Goal: Information Seeking & Learning: Learn about a topic

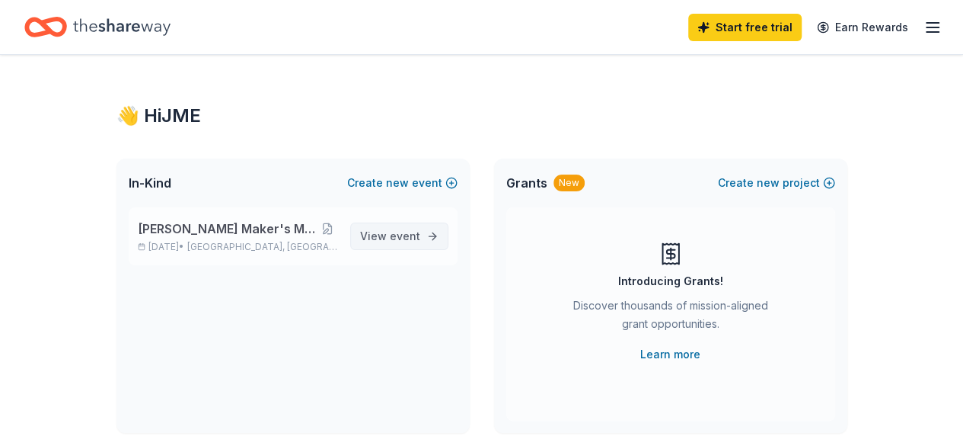
click at [404, 240] on span "event" at bounding box center [405, 235] width 30 height 13
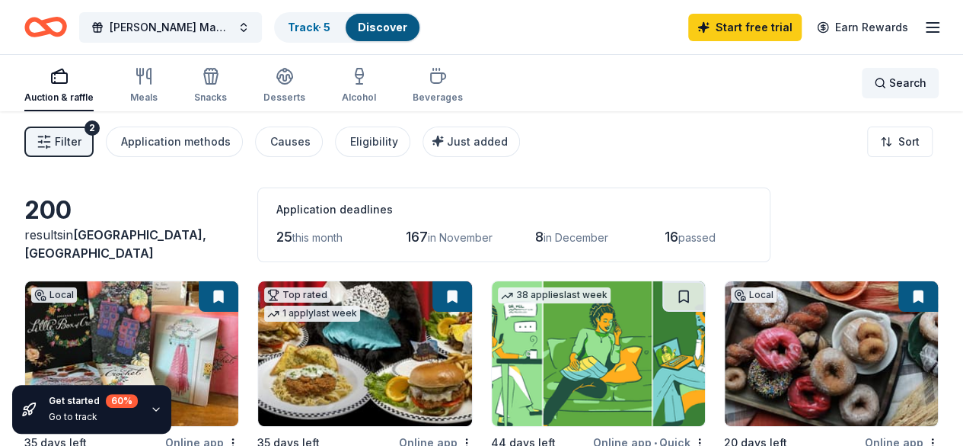
click at [890, 83] on span "Search" at bounding box center [908, 83] width 37 height 18
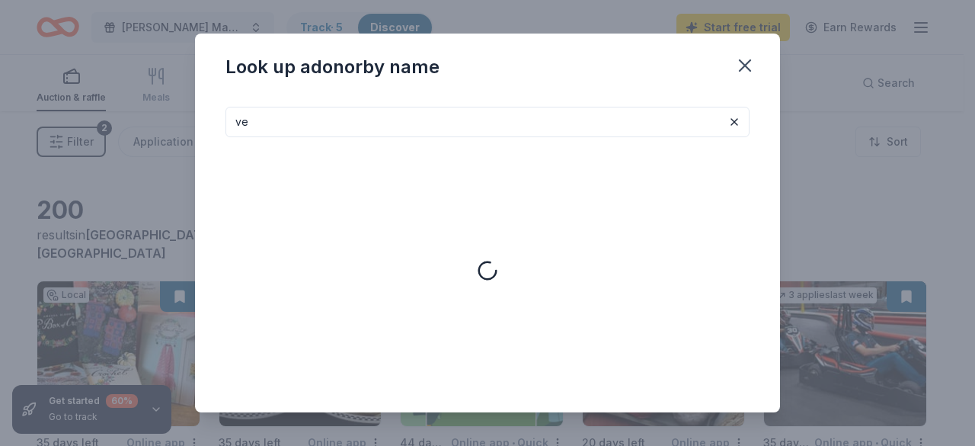
type input "v"
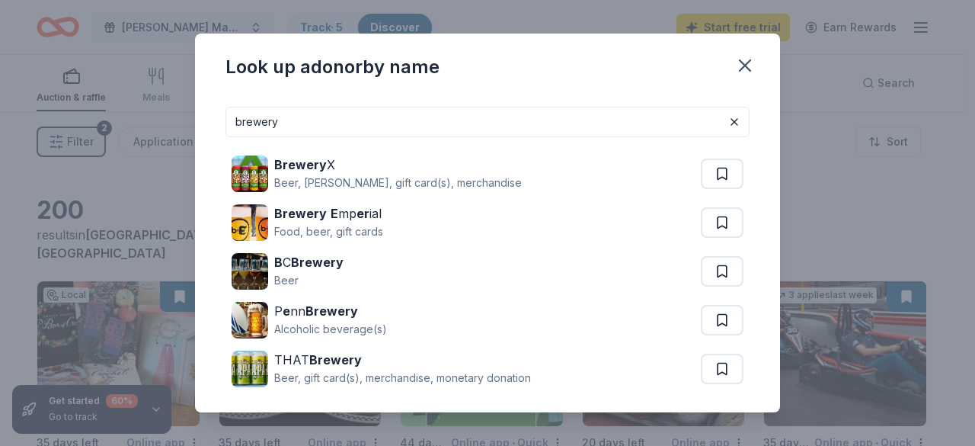
drag, startPoint x: 316, startPoint y: 121, endPoint x: 192, endPoint y: 125, distance: 124.2
click at [192, 125] on div "Look up a donor by name brewery Brewery X Beer, seltzer, gift card(s), merchand…" at bounding box center [487, 223] width 975 height 446
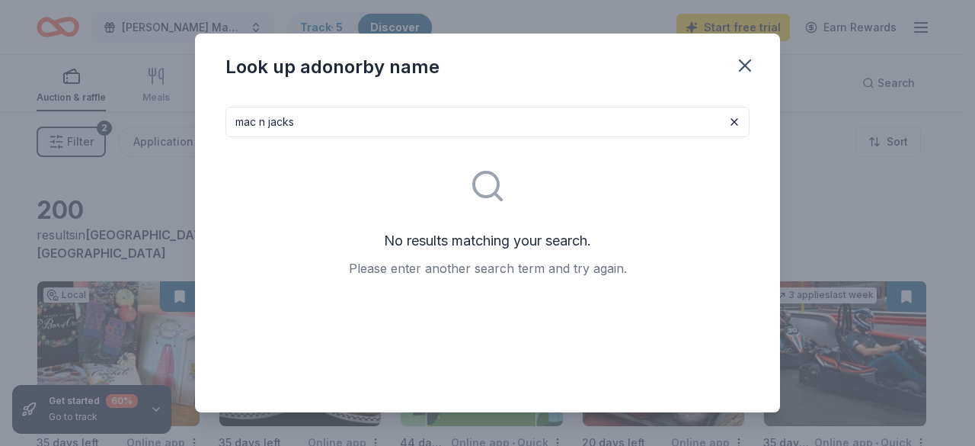
type input "mac n jacks"
click at [739, 62] on icon "button" at bounding box center [744, 65] width 21 height 21
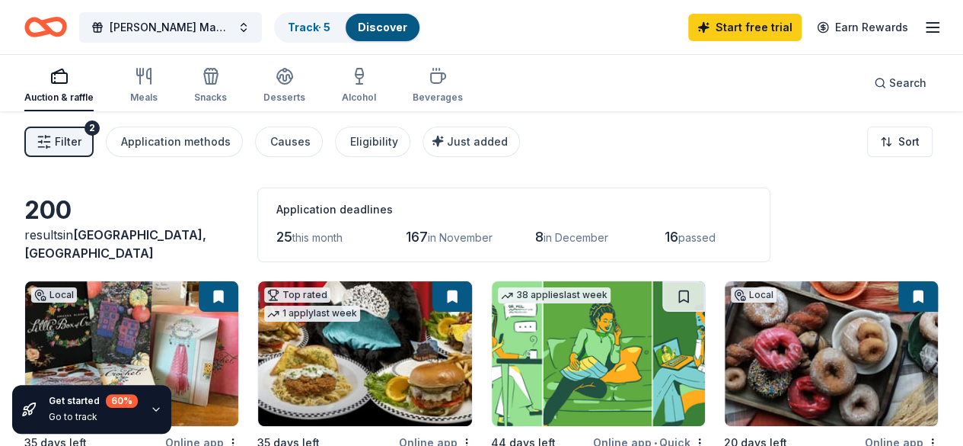
click at [75, 132] on button "Filter 2" at bounding box center [58, 141] width 69 height 30
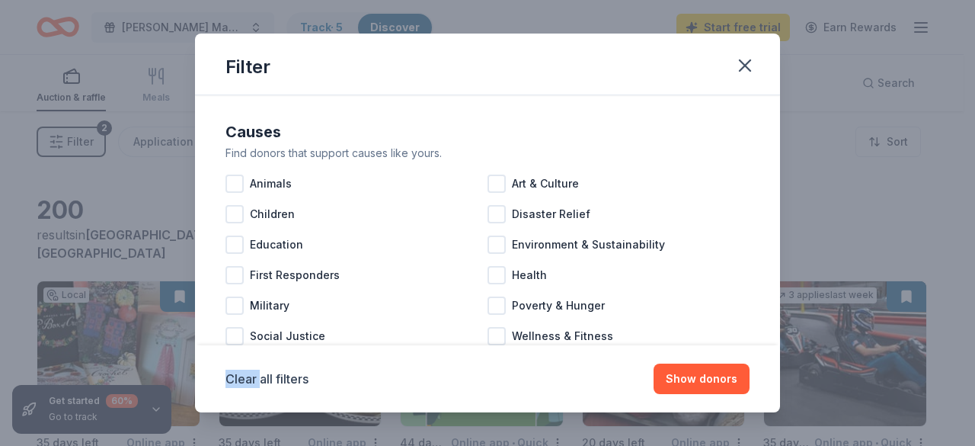
click at [75, 132] on div "Filter Causes Find donors that support causes like yours. Animals Art & Culture…" at bounding box center [487, 223] width 975 height 446
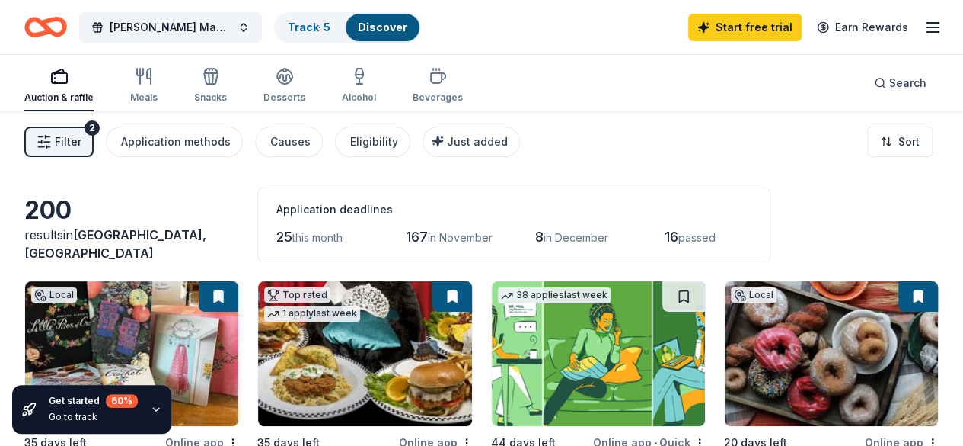
click at [69, 142] on span "Filter" at bounding box center [68, 142] width 27 height 18
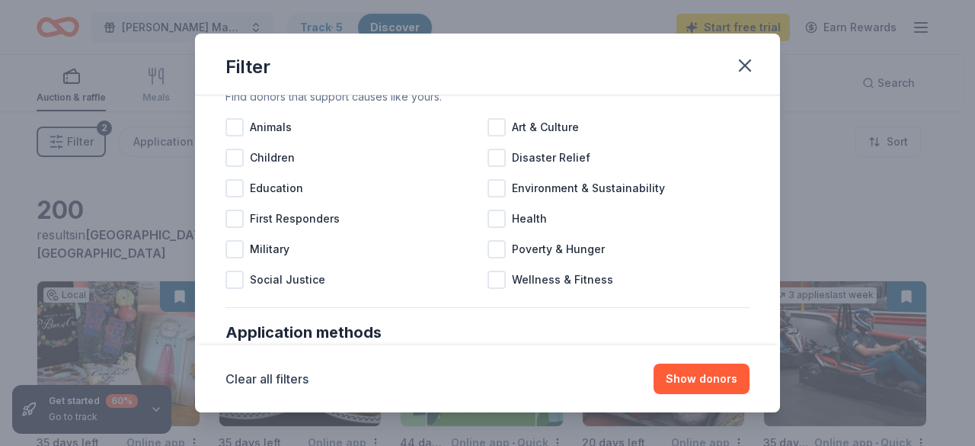
scroll to position [61, 0]
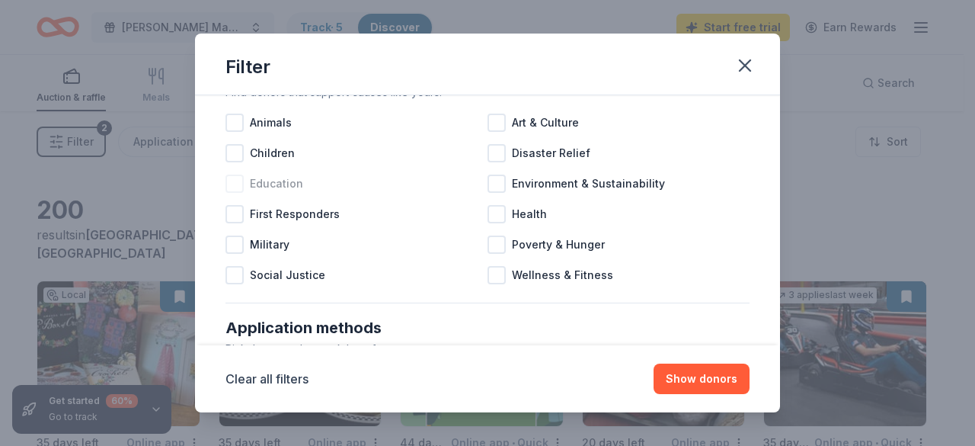
click at [235, 183] on div at bounding box center [234, 183] width 18 height 18
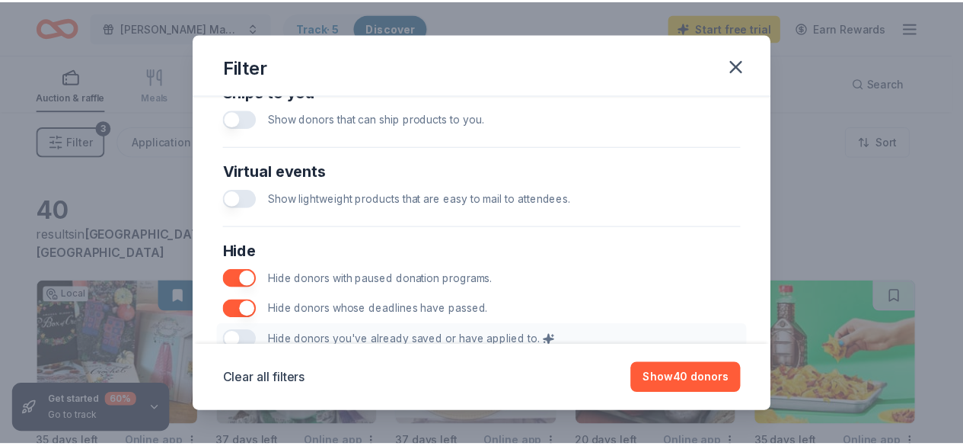
scroll to position [854, 0]
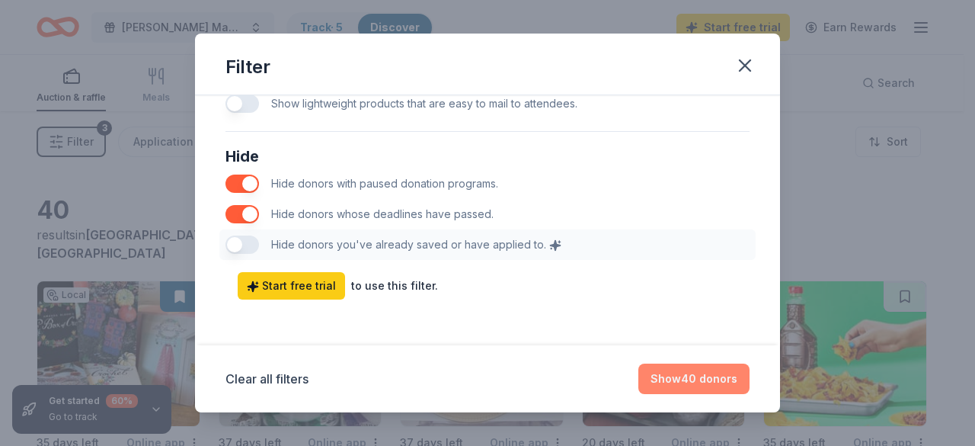
click at [696, 388] on button "Show 40 donors" at bounding box center [693, 378] width 111 height 30
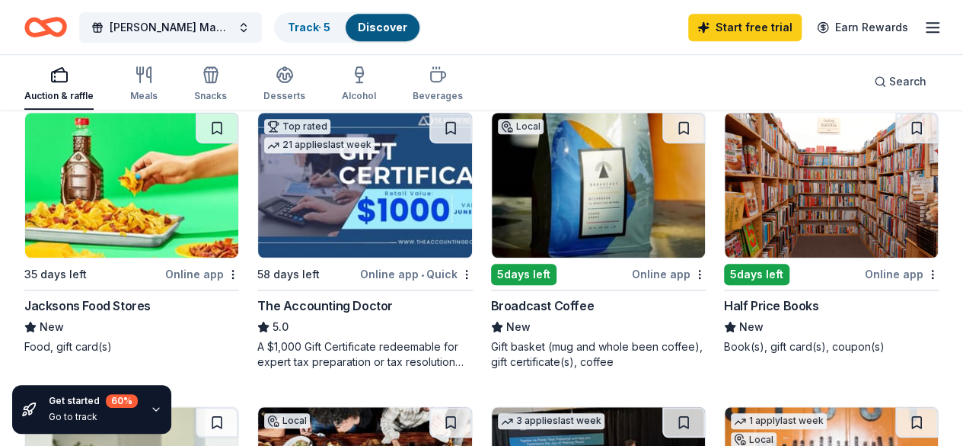
scroll to position [465, 0]
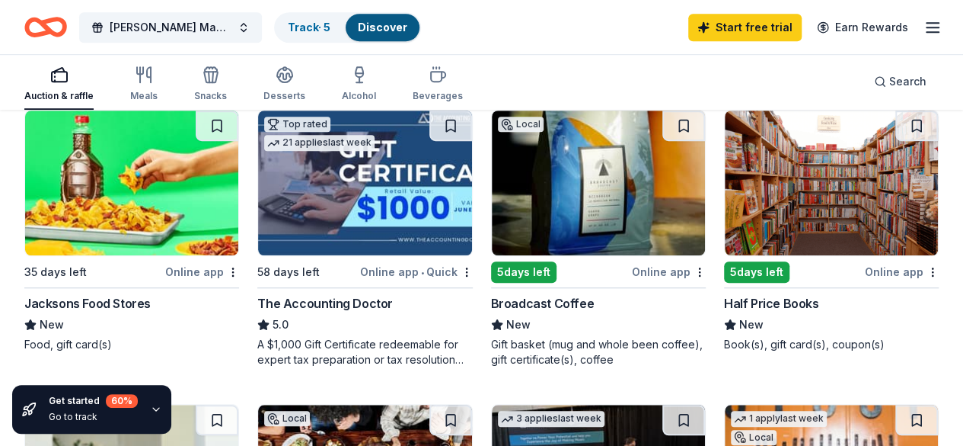
click at [725, 194] on img at bounding box center [831, 182] width 213 height 145
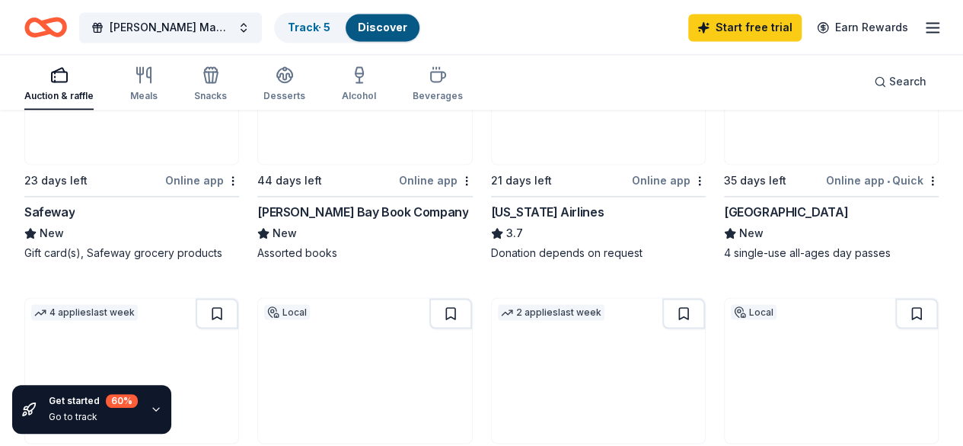
scroll to position [1136, 0]
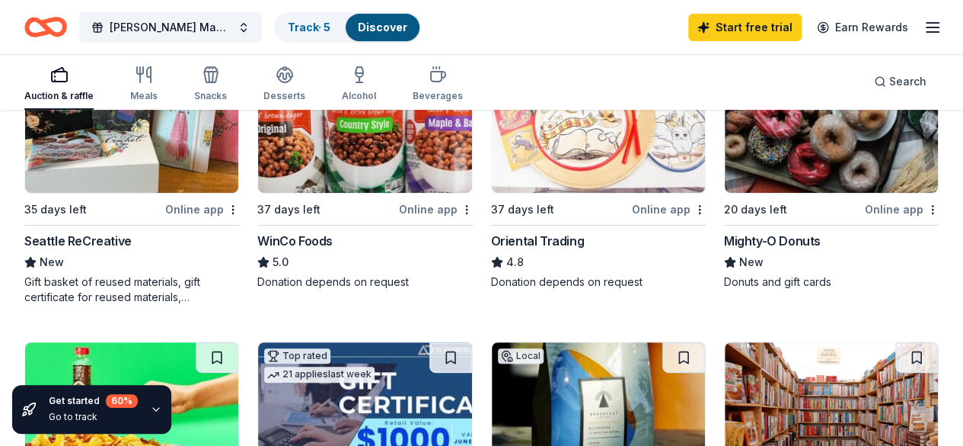
scroll to position [80, 0]
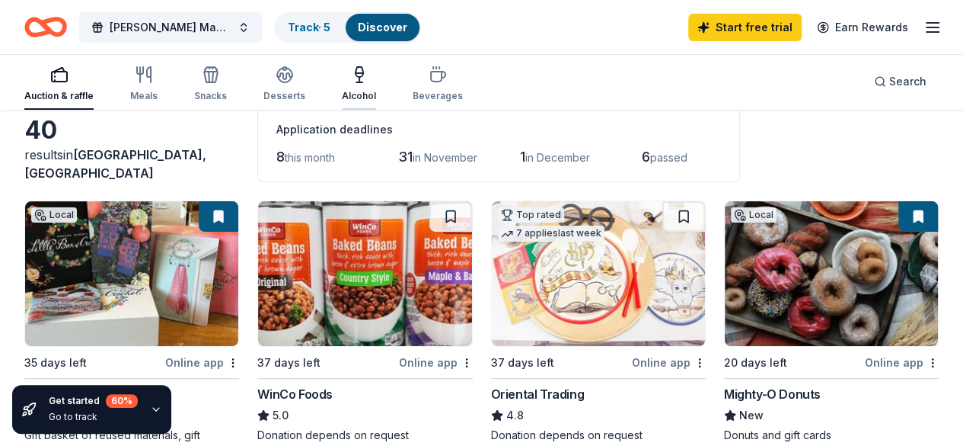
click at [363, 82] on icon "button" at bounding box center [359, 82] width 6 height 0
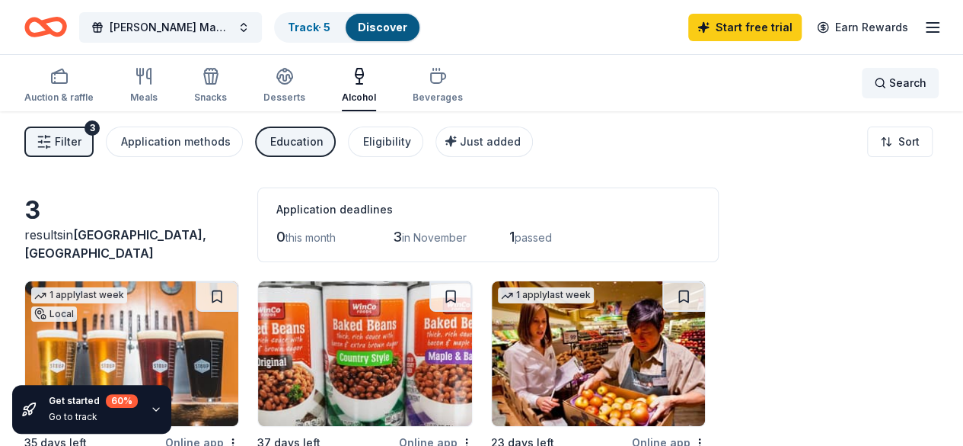
click at [890, 81] on span "Search" at bounding box center [908, 83] width 37 height 18
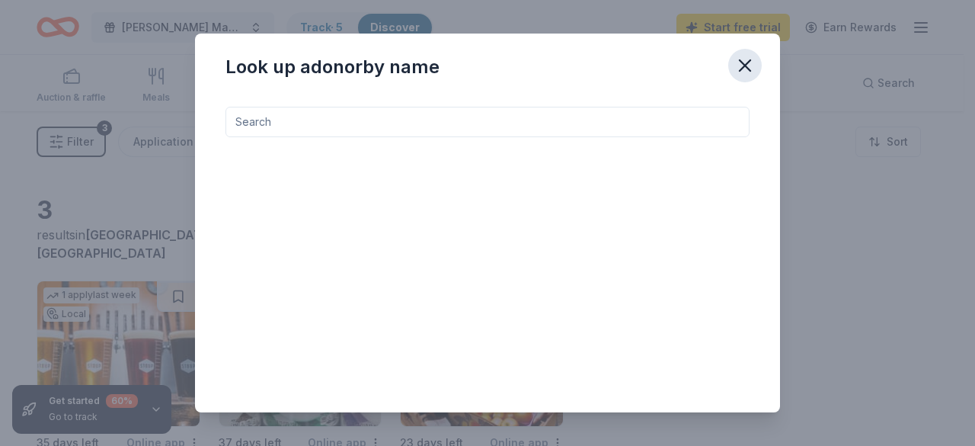
click at [746, 63] on icon "button" at bounding box center [744, 65] width 11 height 11
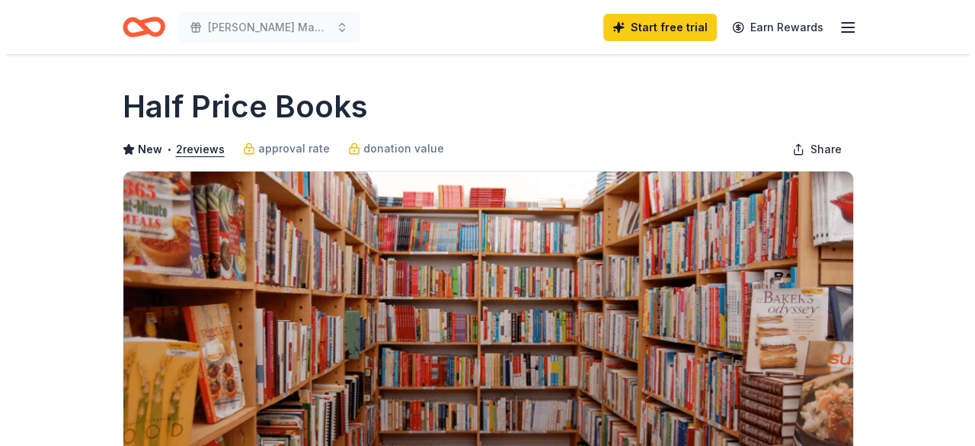
scroll to position [390, 0]
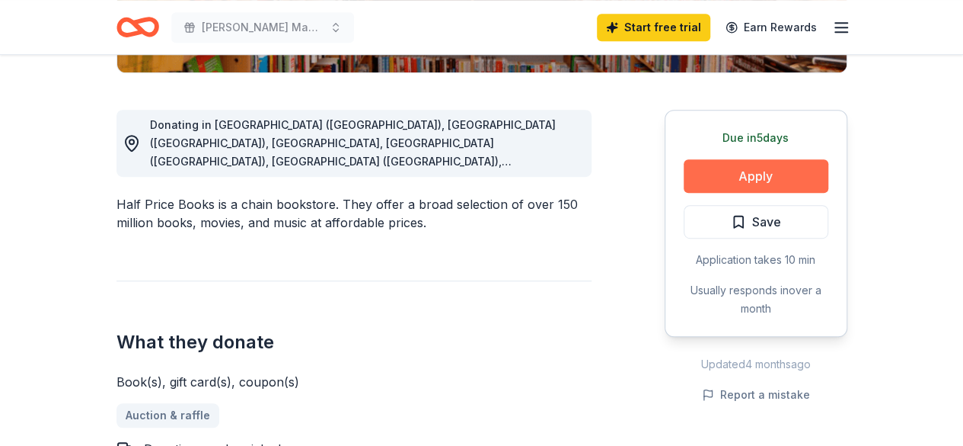
click at [739, 175] on button "Apply" at bounding box center [756, 176] width 145 height 34
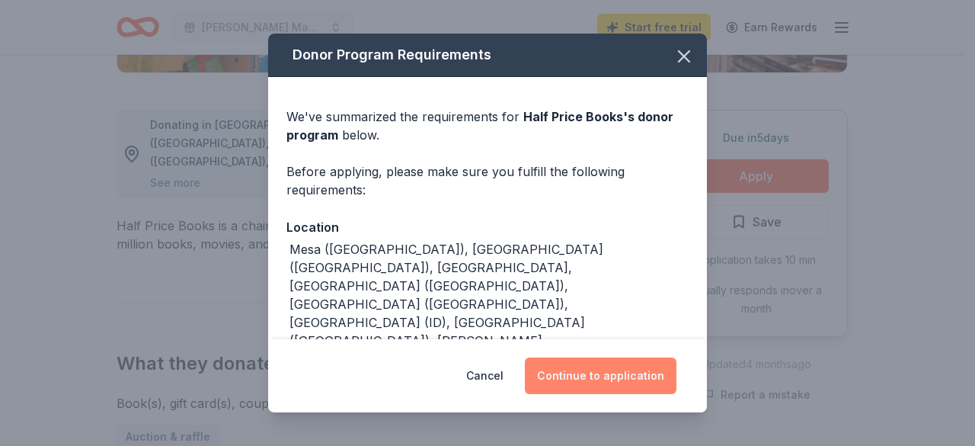
click at [614, 379] on button "Continue to application" at bounding box center [601, 375] width 152 height 37
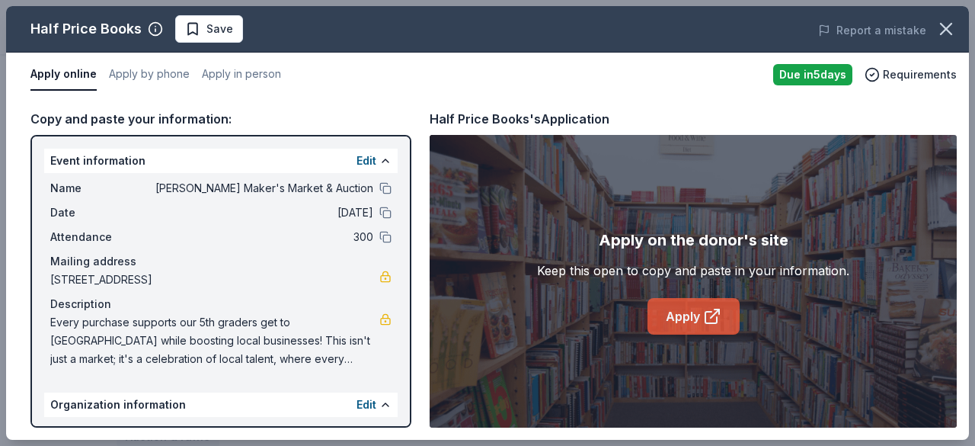
click at [696, 311] on link "Apply" at bounding box center [693, 316] width 92 height 37
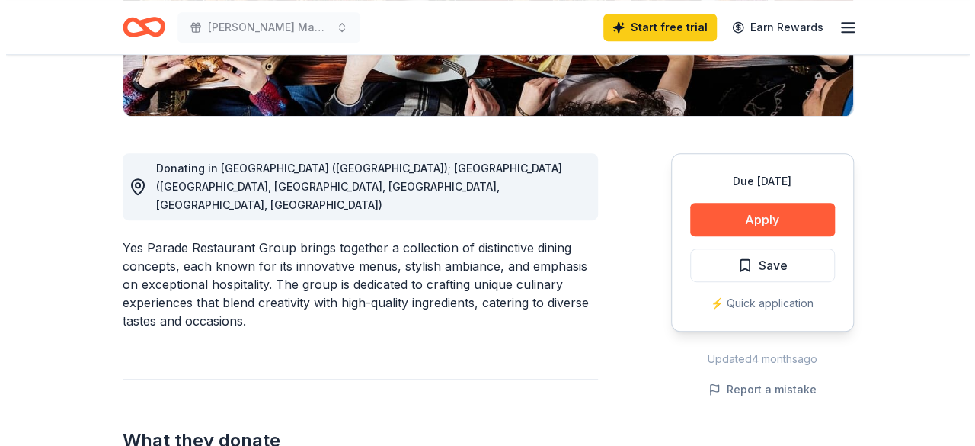
scroll to position [373, 0]
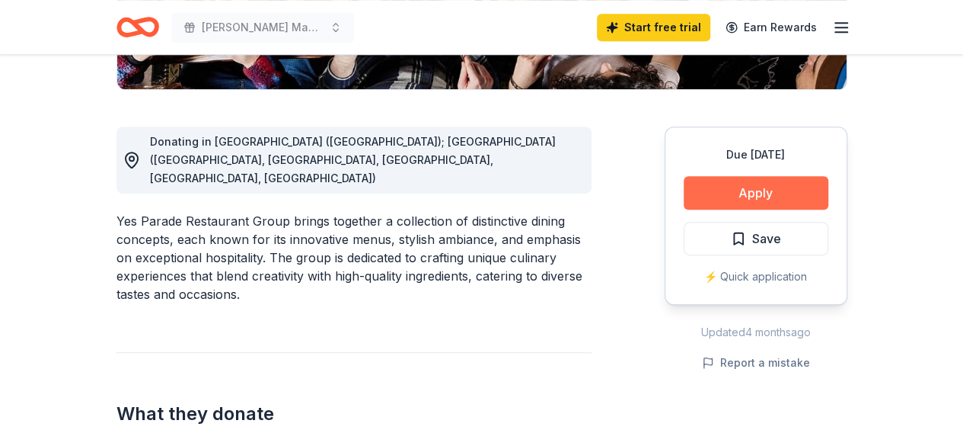
click at [762, 184] on button "Apply" at bounding box center [756, 193] width 145 height 34
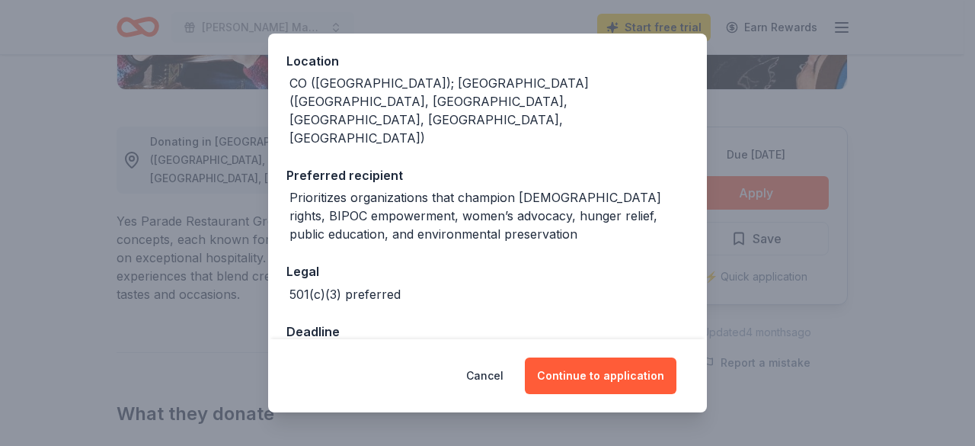
scroll to position [174, 0]
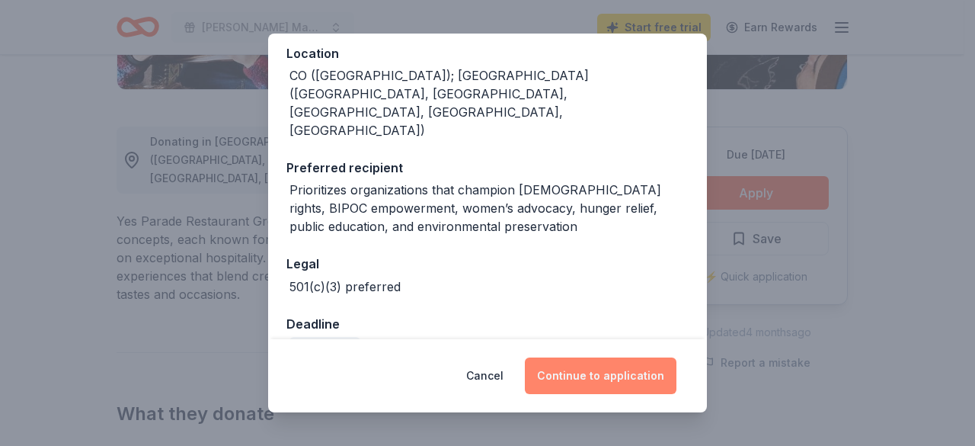
click at [622, 372] on button "Continue to application" at bounding box center [601, 375] width 152 height 37
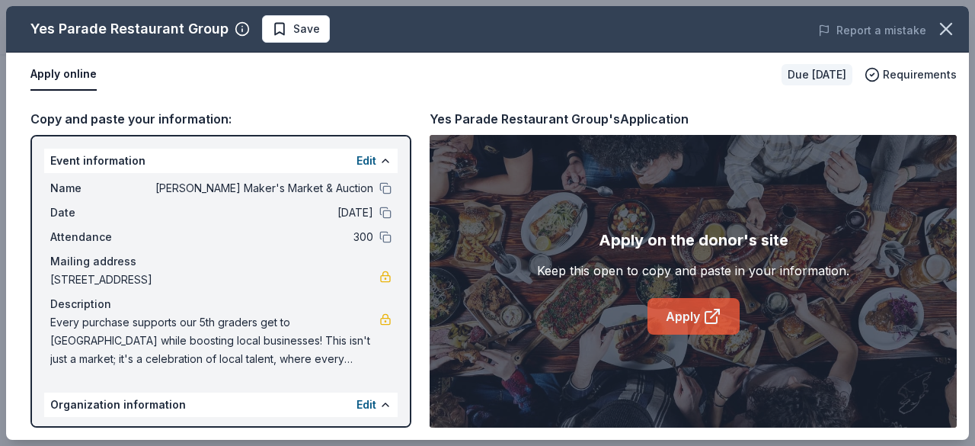
click at [675, 314] on link "Apply" at bounding box center [693, 316] width 92 height 37
